Goal: Find specific page/section: Find specific page/section

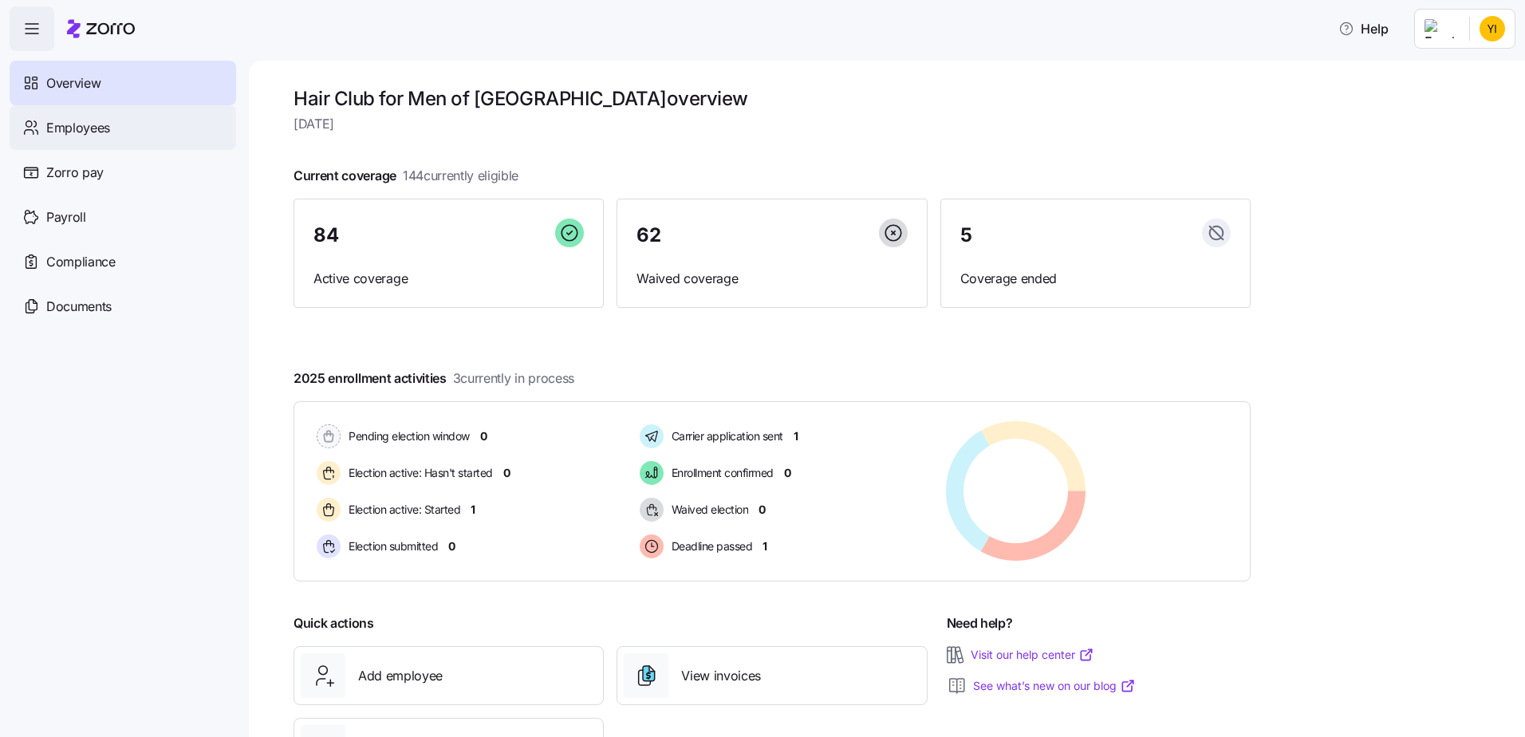
click at [112, 134] on div "Employees" at bounding box center [123, 127] width 226 height 45
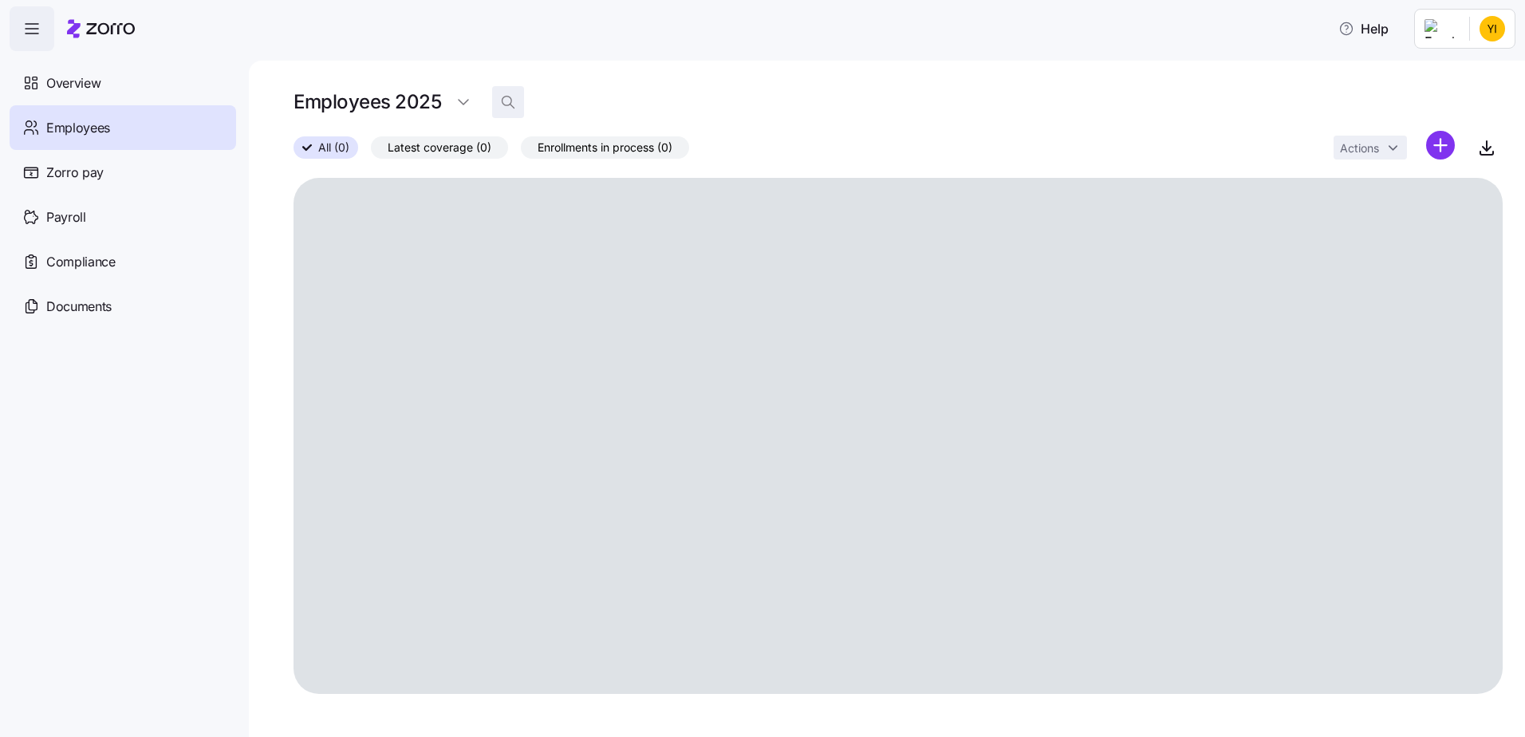
click at [508, 100] on icon "button" at bounding box center [508, 102] width 16 height 16
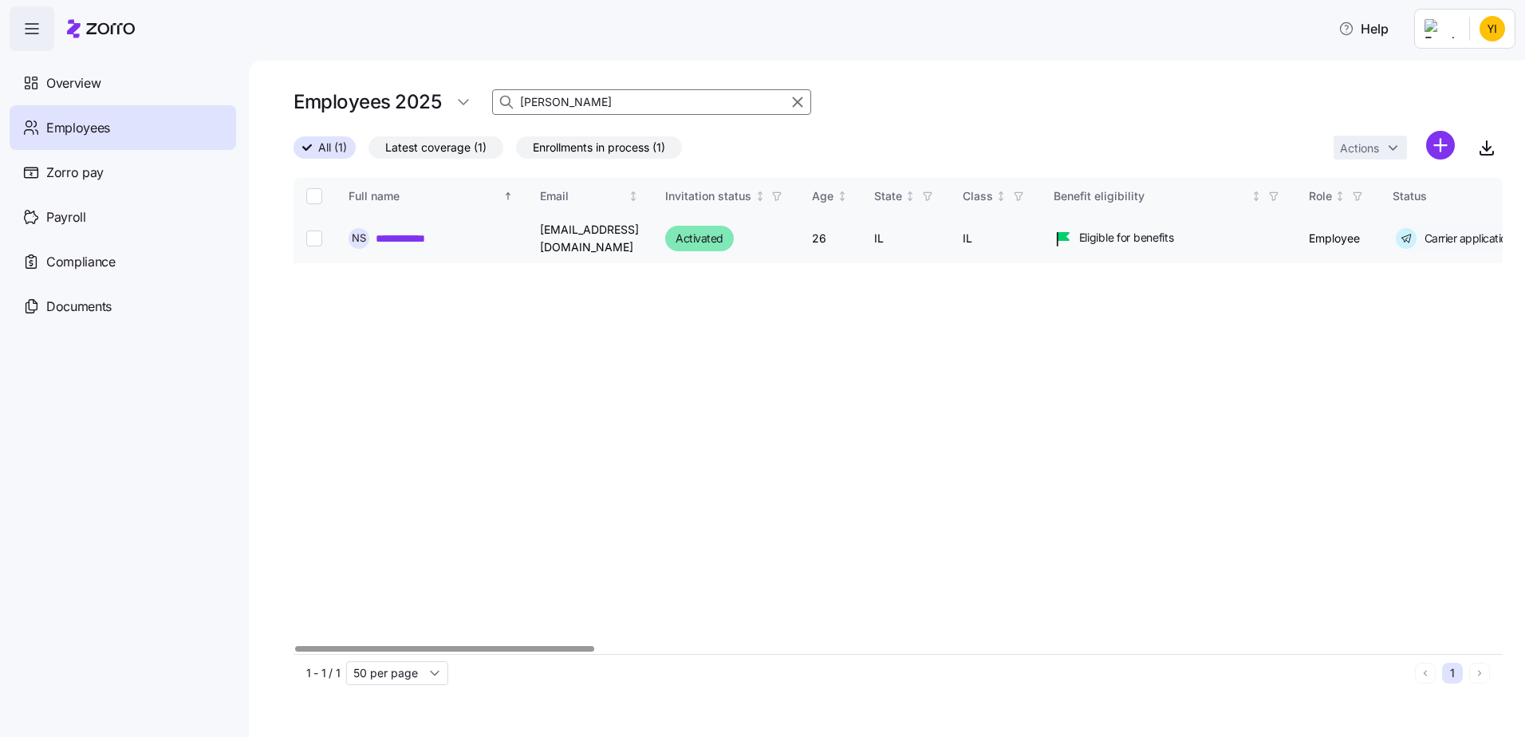
type input "[PERSON_NAME]"
click at [412, 240] on link "**********" at bounding box center [410, 238] width 68 height 16
